Goal: Task Accomplishment & Management: Manage account settings

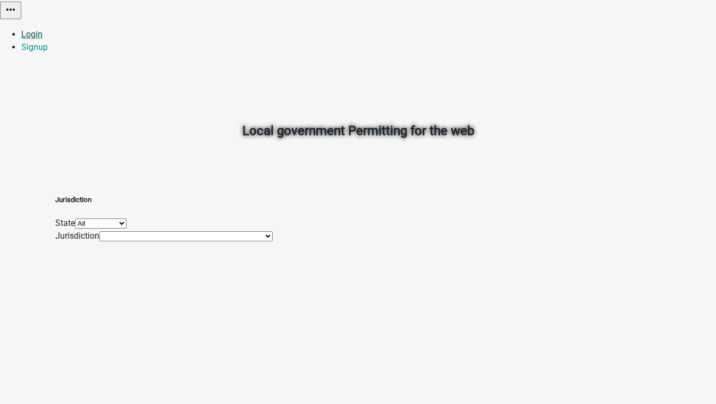
click at [43, 29] on link "Login" at bounding box center [31, 34] width 21 height 10
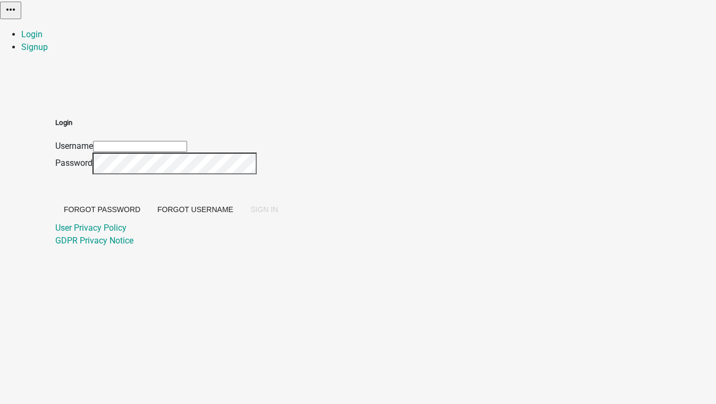
type input "[EMAIL_ADDRESS][DOMAIN_NAME]"
click at [278, 214] on span "SIGN IN" at bounding box center [264, 209] width 28 height 9
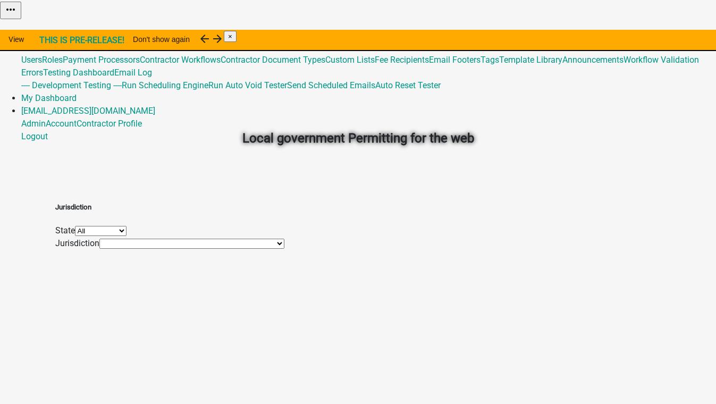
click at [46, 29] on link "Admin" at bounding box center [33, 34] width 24 height 10
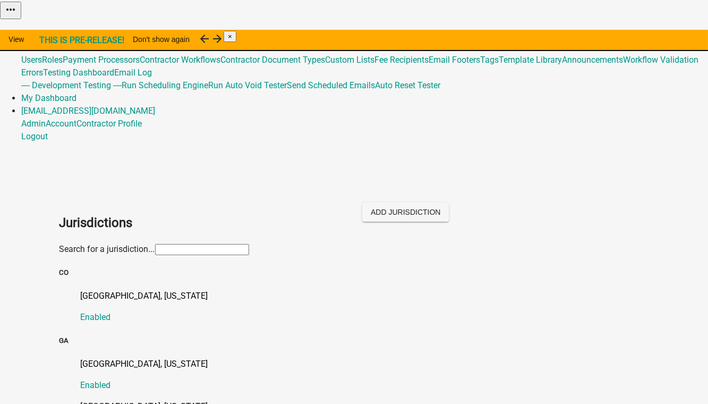
click at [155, 244] on input "text" at bounding box center [202, 249] width 94 height 11
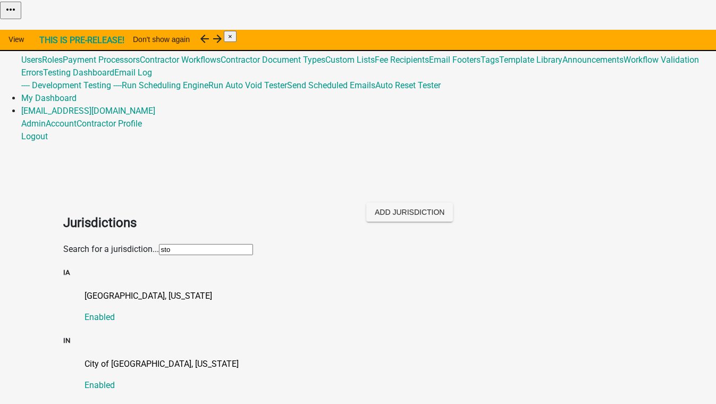
type input "sto"
click at [285, 290] on div "[GEOGRAPHIC_DATA], [US_STATE] Enabled" at bounding box center [369, 307] width 569 height 34
click at [113, 290] on p "[GEOGRAPHIC_DATA], [US_STATE]" at bounding box center [369, 296] width 569 height 13
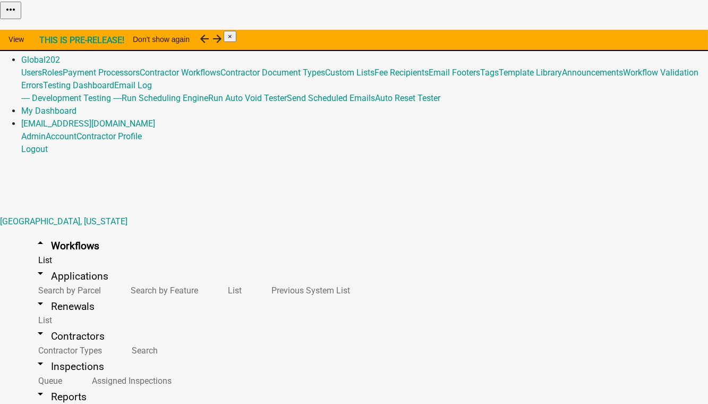
select select "IA"
select select "Central Standard Time"
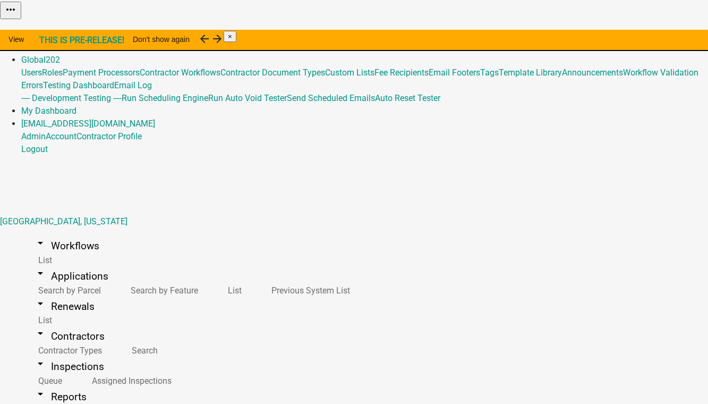
select select "03540cc7-cae6-4ec5-9df4-19164d3ec826"
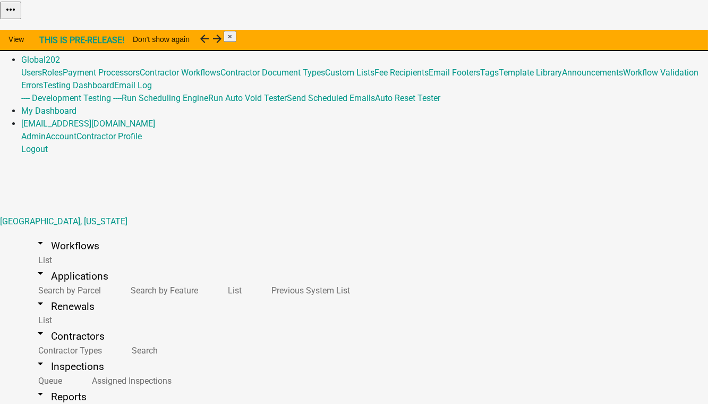
select select "5: b112e396-40ef-4858-ae7c-ab0894fdbb84"
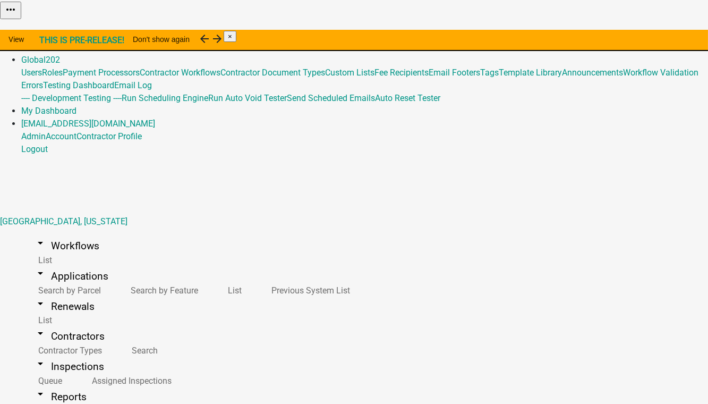
scroll to position [22, 0]
select select "11: c4b649d9-189a-419c-8924-ec4ef352e102"
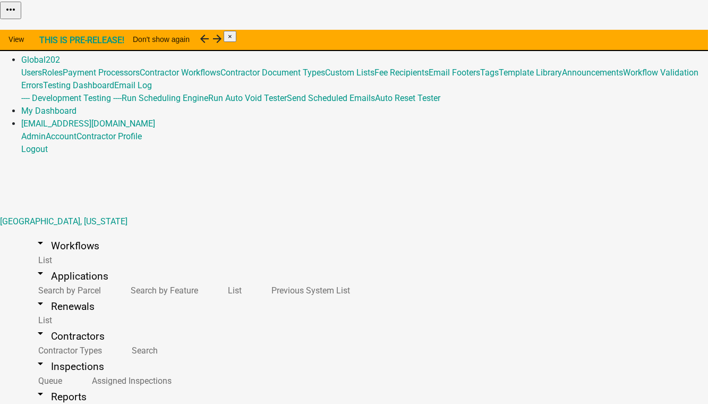
select select "9: 19f306de-0c6f-4952-afc4-d01024baaa3d"
